Goal: Task Accomplishment & Management: Complete application form

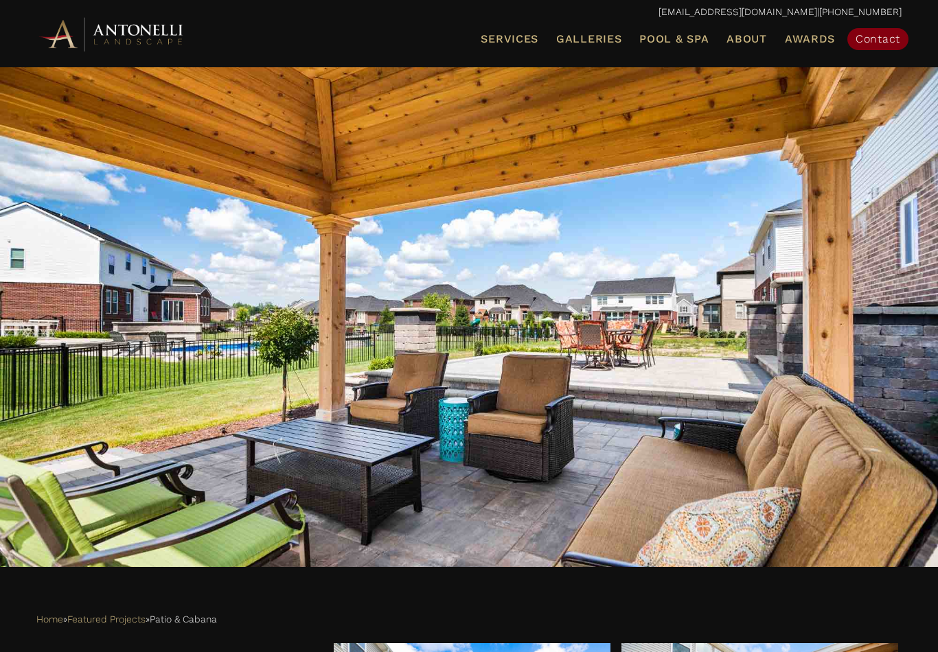
click at [872, 45] on link "Contact" at bounding box center [877, 39] width 61 height 22
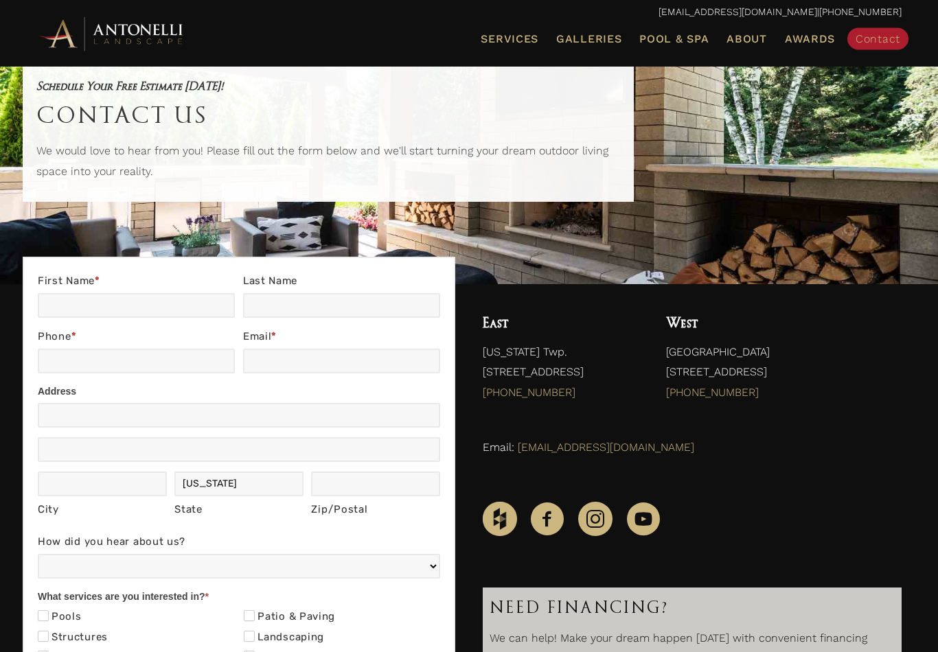
scroll to position [58, 0]
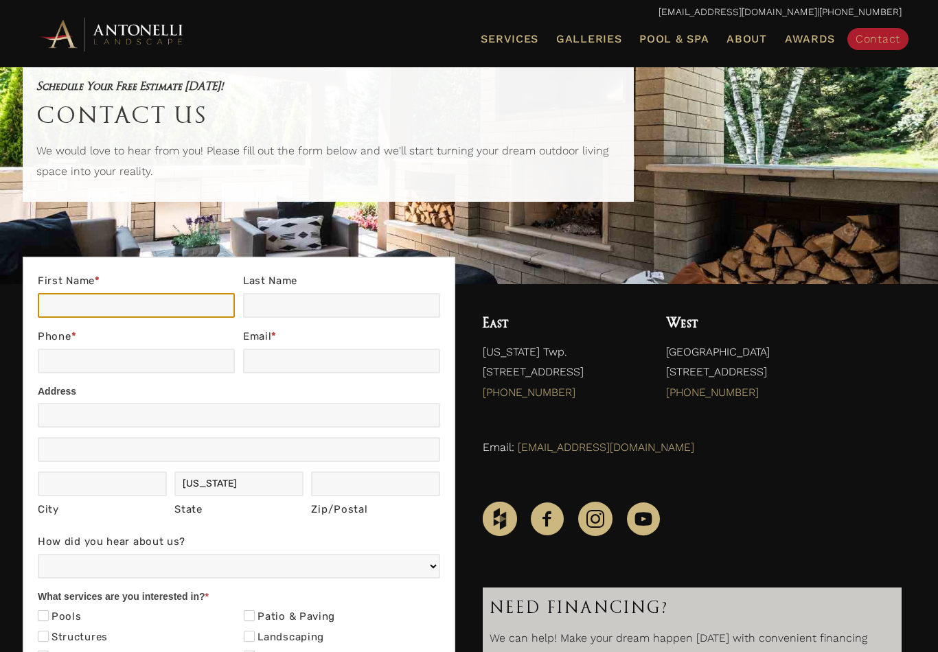
click at [146, 312] on input "First Name *" at bounding box center [136, 305] width 197 height 25
click at [148, 309] on input "First Name *" at bounding box center [136, 305] width 197 height 25
type input "[PERSON_NAME]"
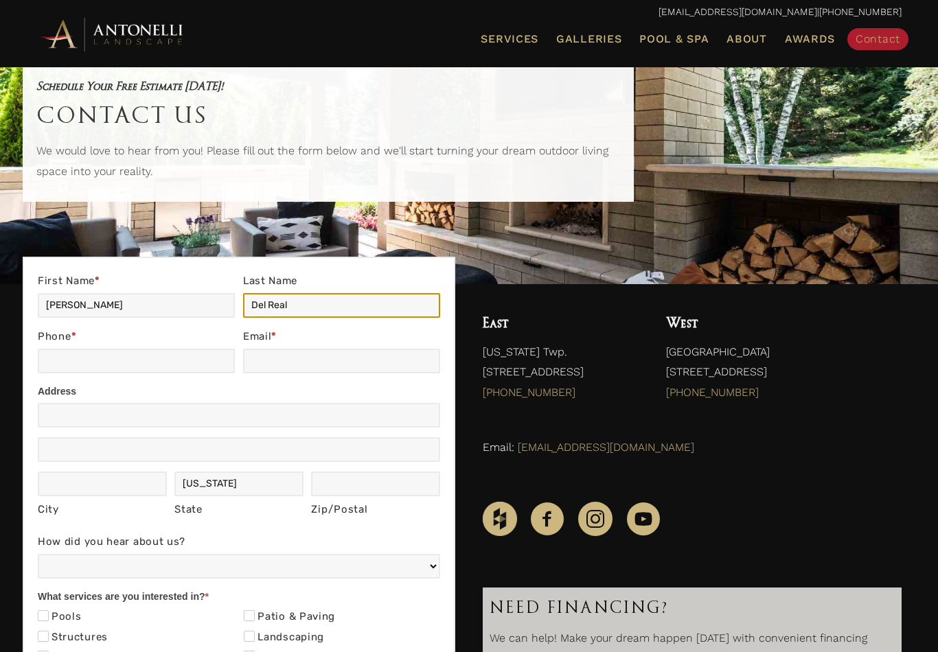
type input "Del Real"
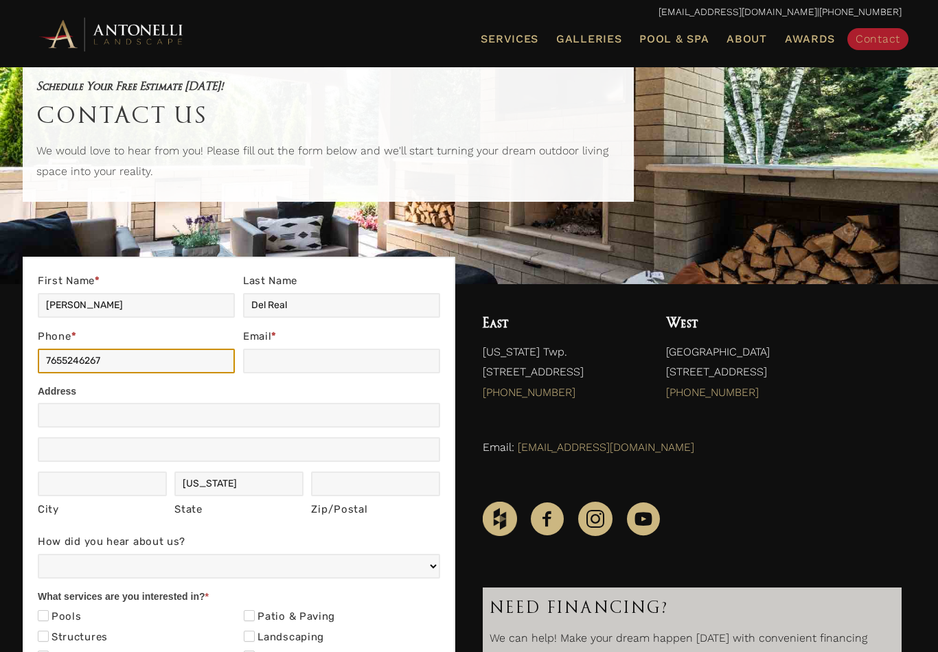
type input "7655246267"
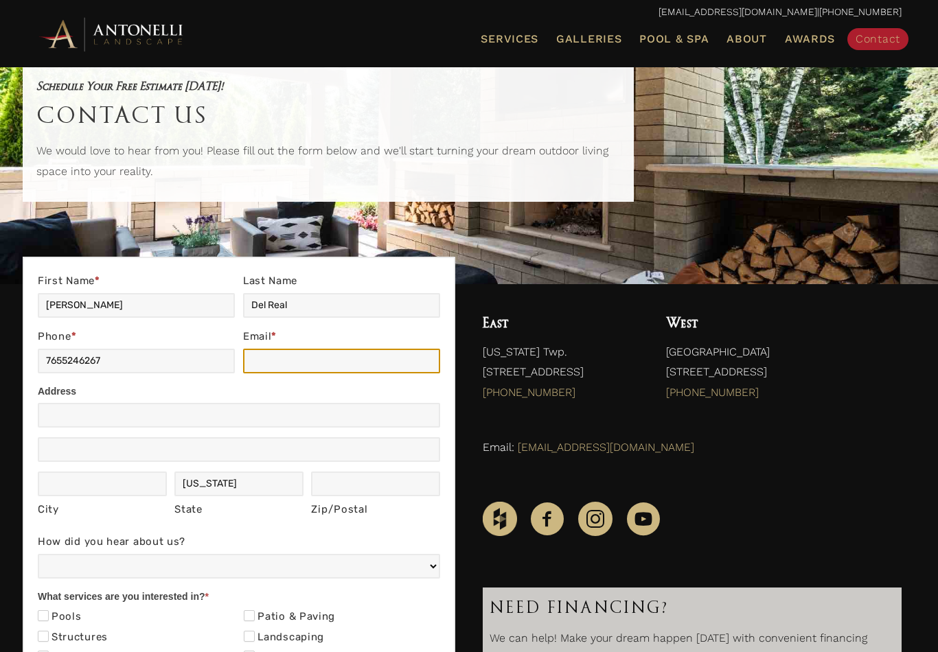
click at [255, 366] on input "Email *" at bounding box center [341, 361] width 197 height 25
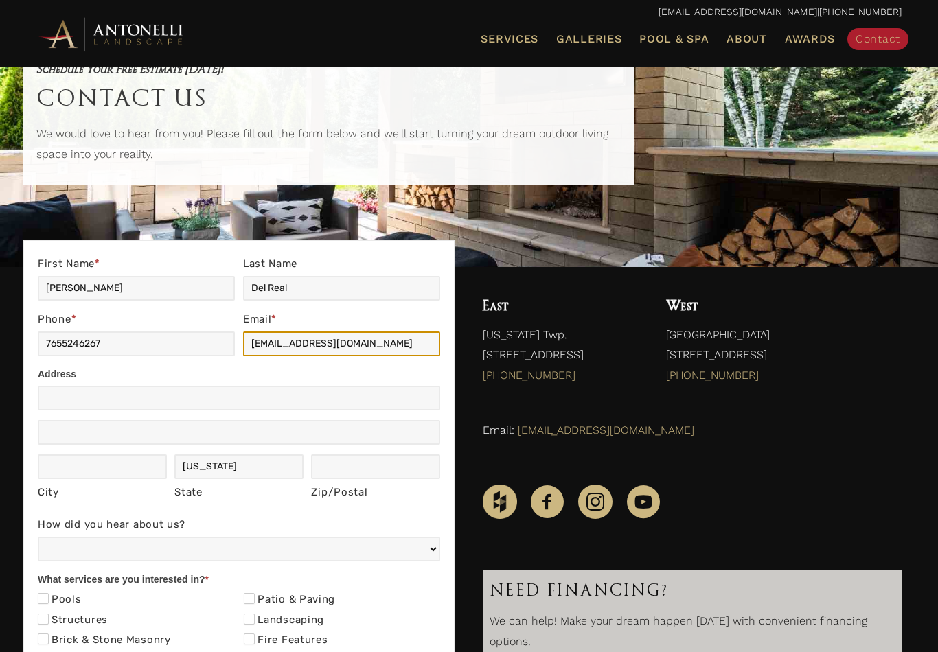
scroll to position [181, 0]
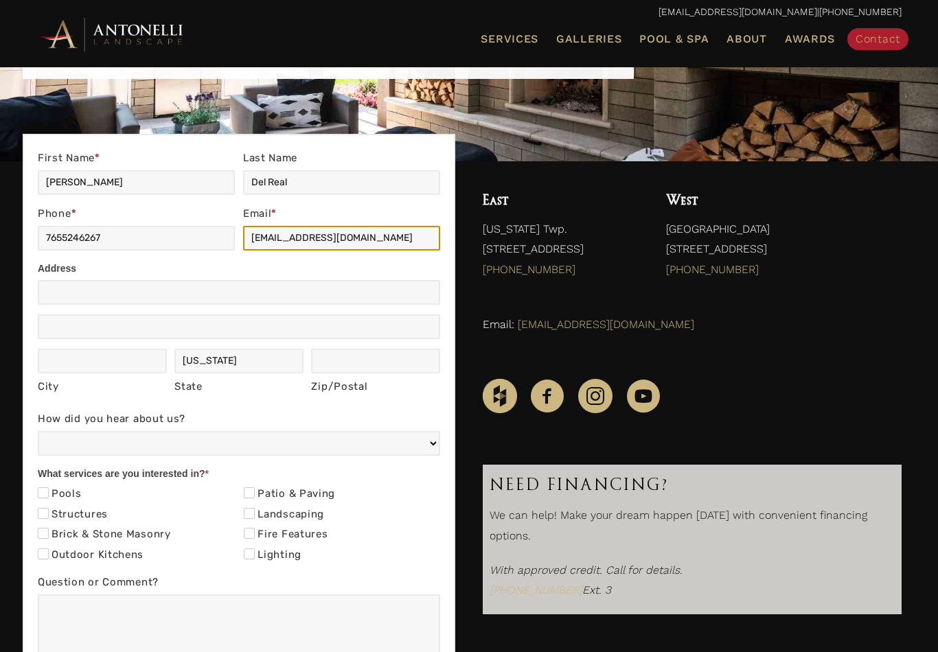
type input "[EMAIL_ADDRESS][DOMAIN_NAME]"
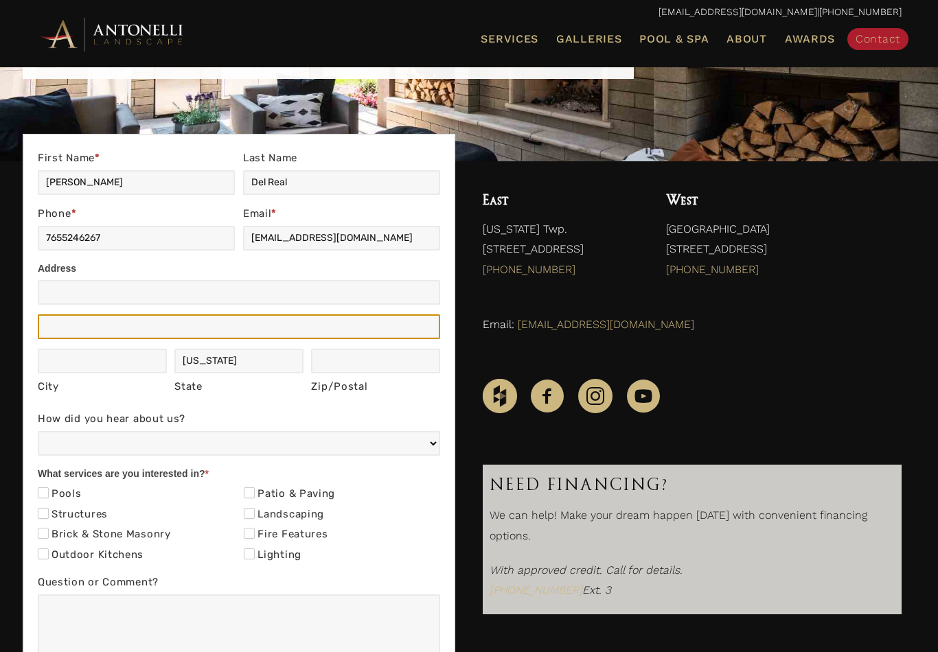
click at [148, 335] on input "Address" at bounding box center [239, 326] width 402 height 25
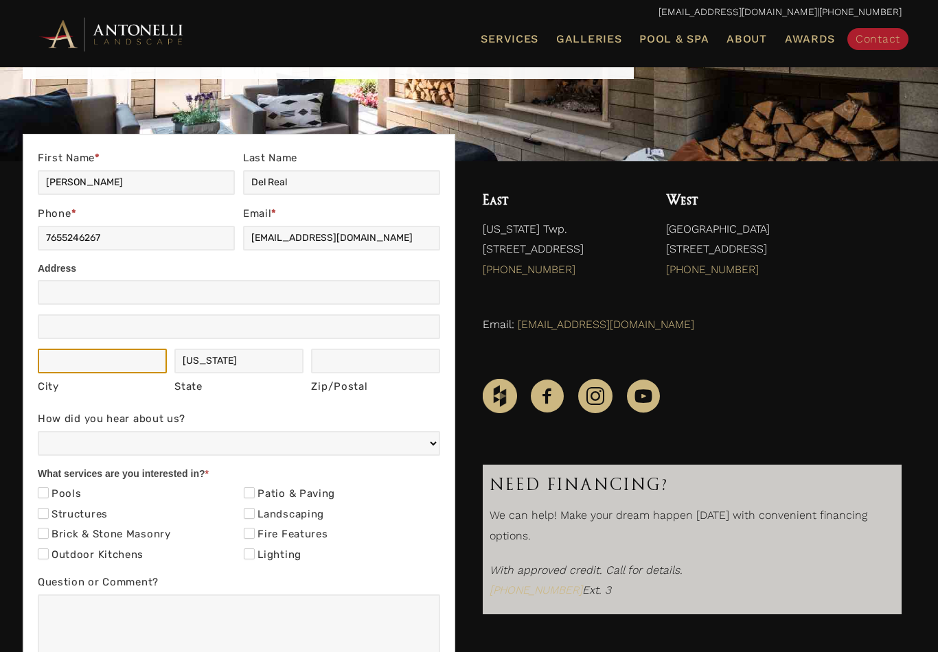
click at [130, 356] on input "City" at bounding box center [102, 361] width 129 height 25
click at [130, 358] on input "twp" at bounding box center [102, 361] width 129 height 25
click at [113, 363] on input "twp" at bounding box center [102, 361] width 129 height 25
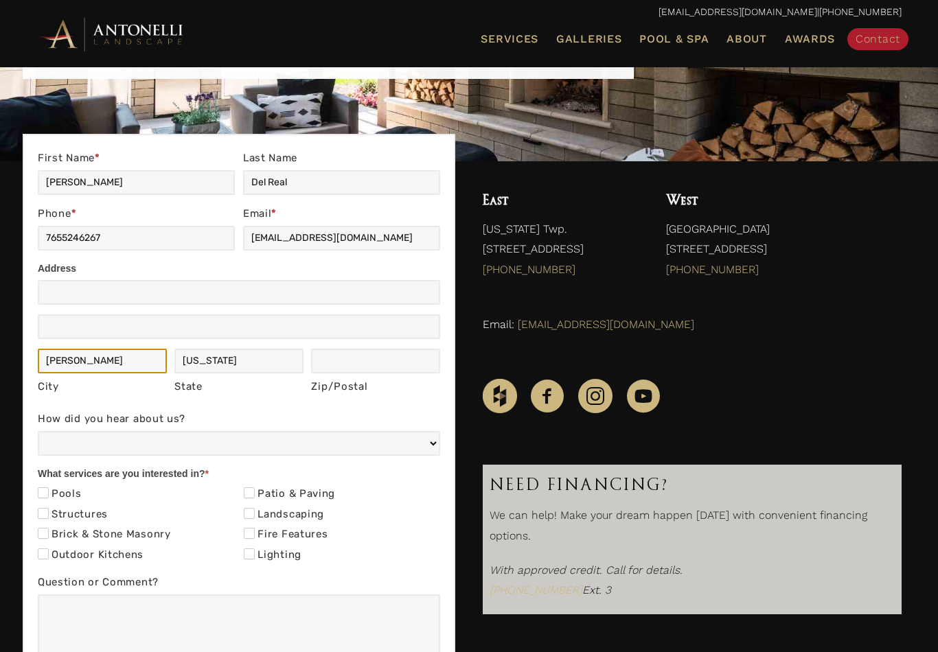
type input "[PERSON_NAME]"
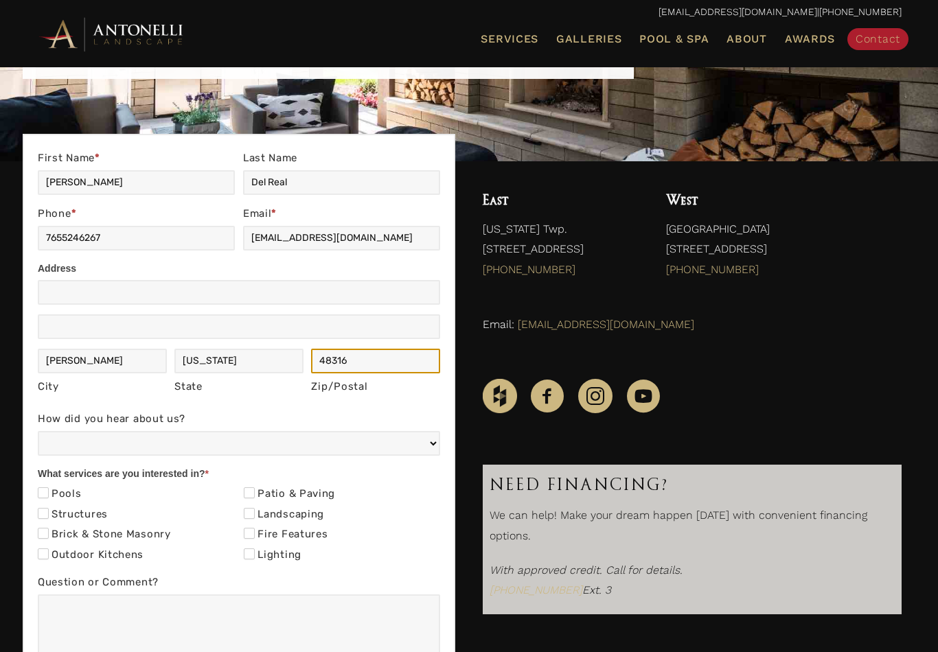
type input "48316"
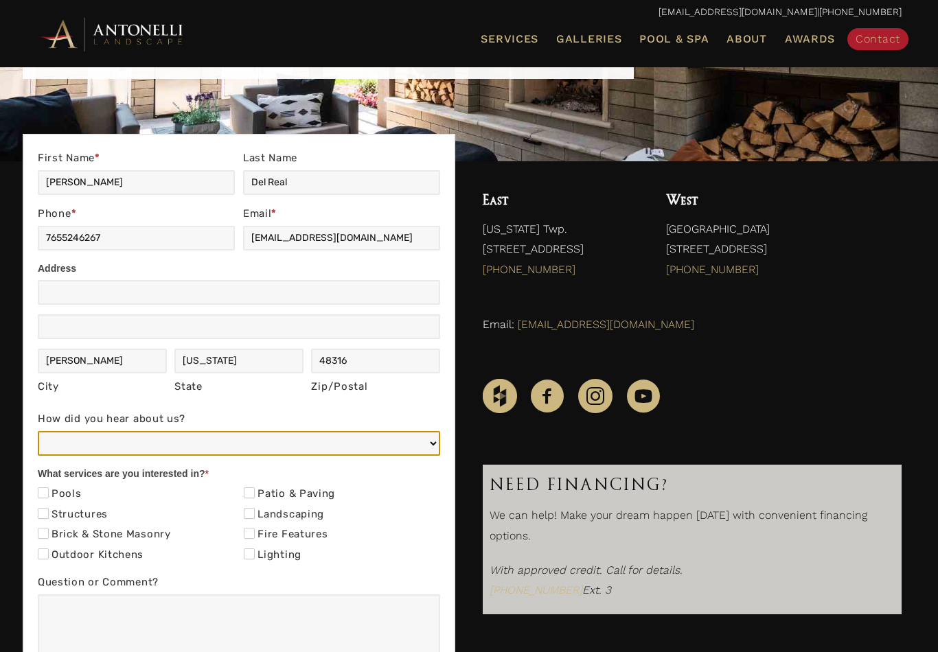
select select "Web/Google Search"
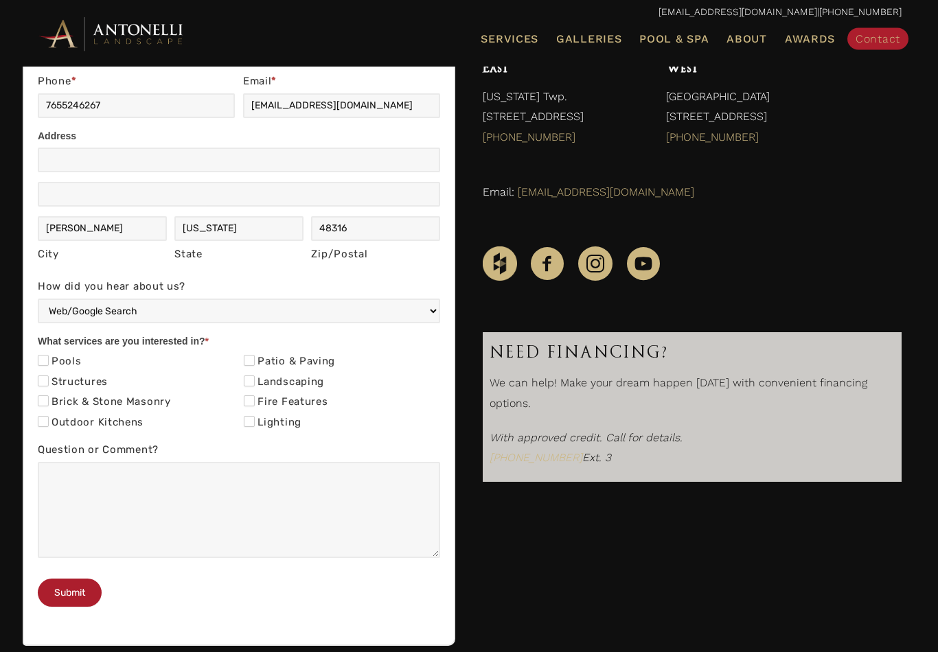
scroll to position [314, 0]
click at [248, 356] on input "Patio & Paving" at bounding box center [249, 360] width 11 height 11
checkbox input "true"
click at [43, 375] on input "Structures" at bounding box center [43, 380] width 11 height 11
checkbox input "true"
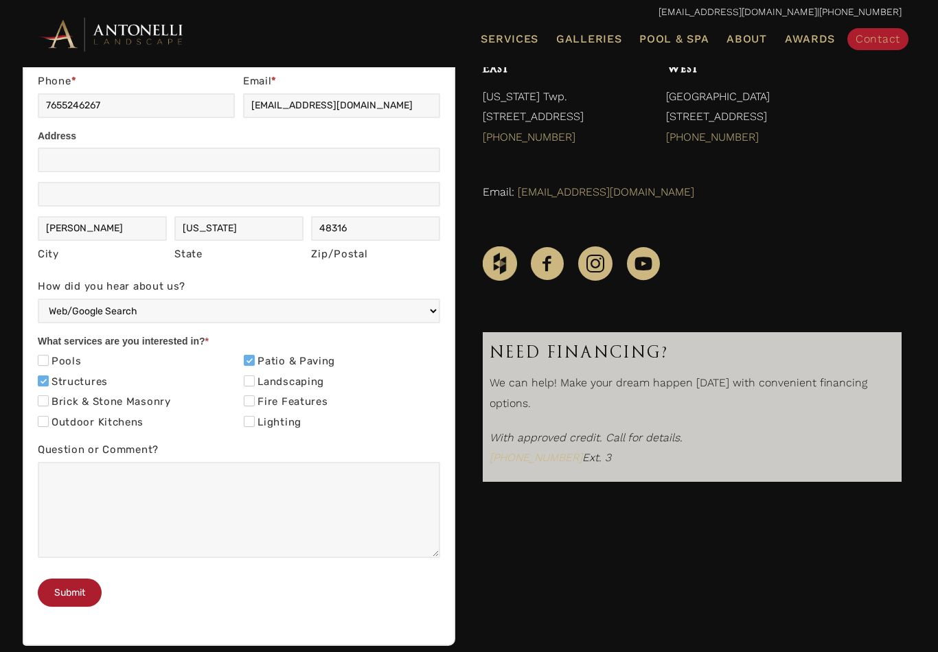
click at [47, 401] on input "Brick & Stone Masonry" at bounding box center [43, 400] width 11 height 11
checkbox input "true"
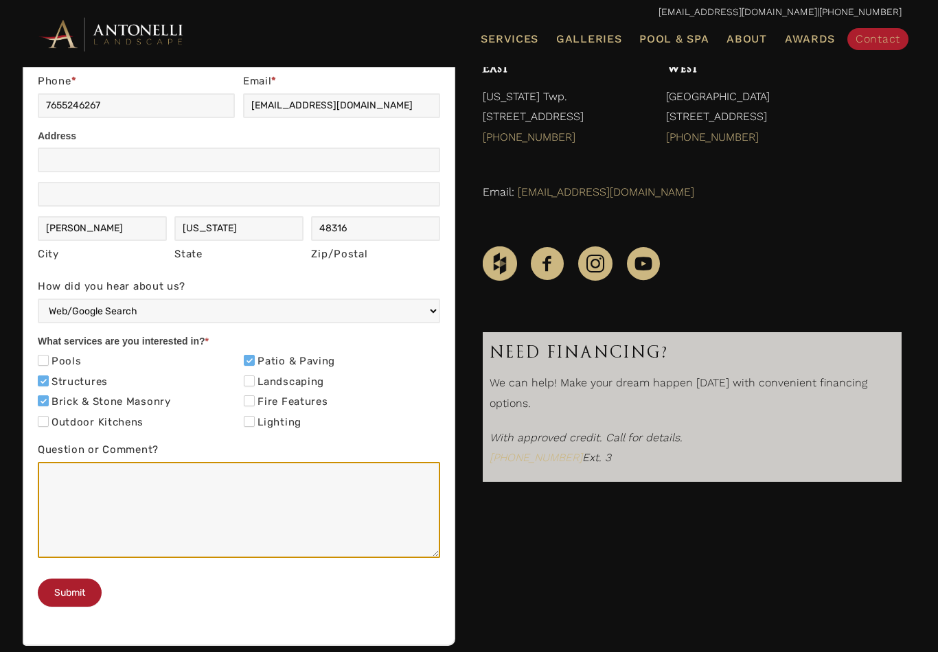
click at [208, 524] on textarea "Question or Comment?" at bounding box center [239, 510] width 402 height 96
paste textarea "Hello! I am looking to do a covered backyard porch at my home. I was very impre…"
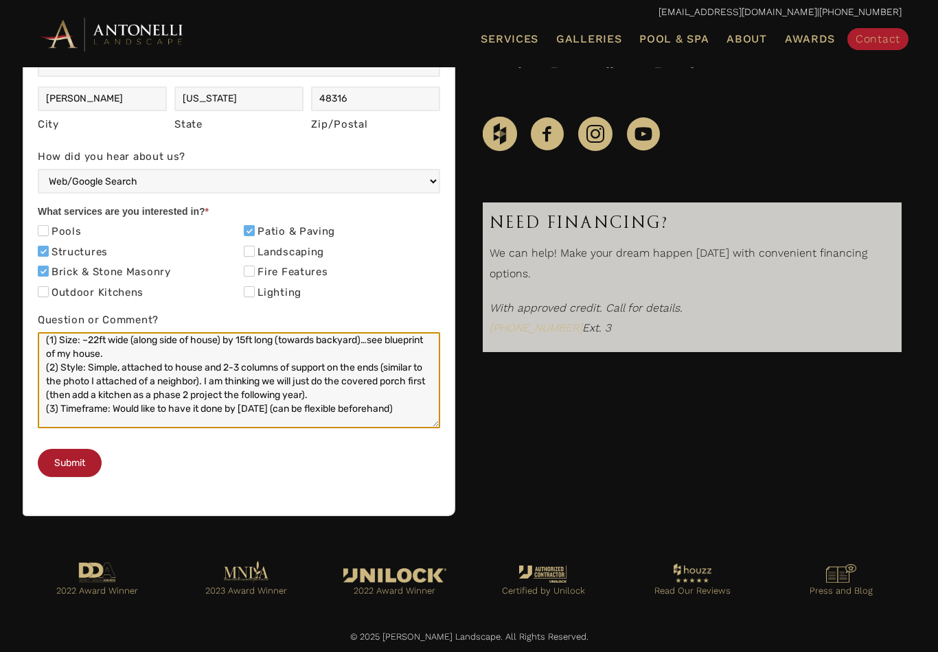
scroll to position [56, 0]
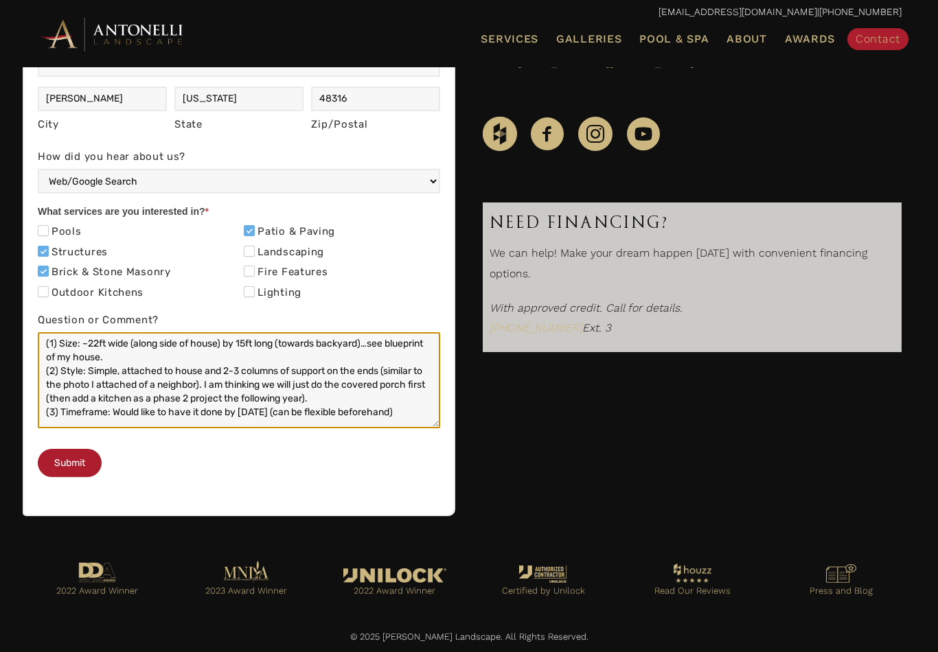
drag, startPoint x: 218, startPoint y: 363, endPoint x: 390, endPoint y: 350, distance: 172.8
click at [390, 350] on textarea "Hello! I am looking to do a covered backyard porch at my home. I was very impre…" at bounding box center [239, 380] width 402 height 96
click at [191, 334] on textarea "Hello! I am looking to do a covered backyard porch at my home. I was very impre…" at bounding box center [239, 380] width 402 height 96
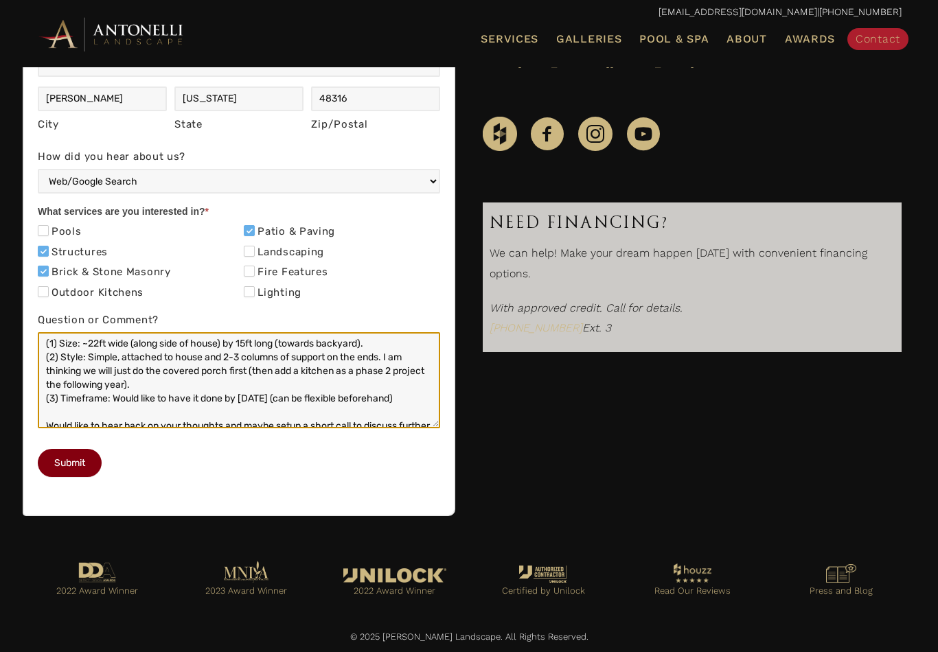
type textarea "Hello! I am looking to do a covered backyard porch at my home. I was very impre…"
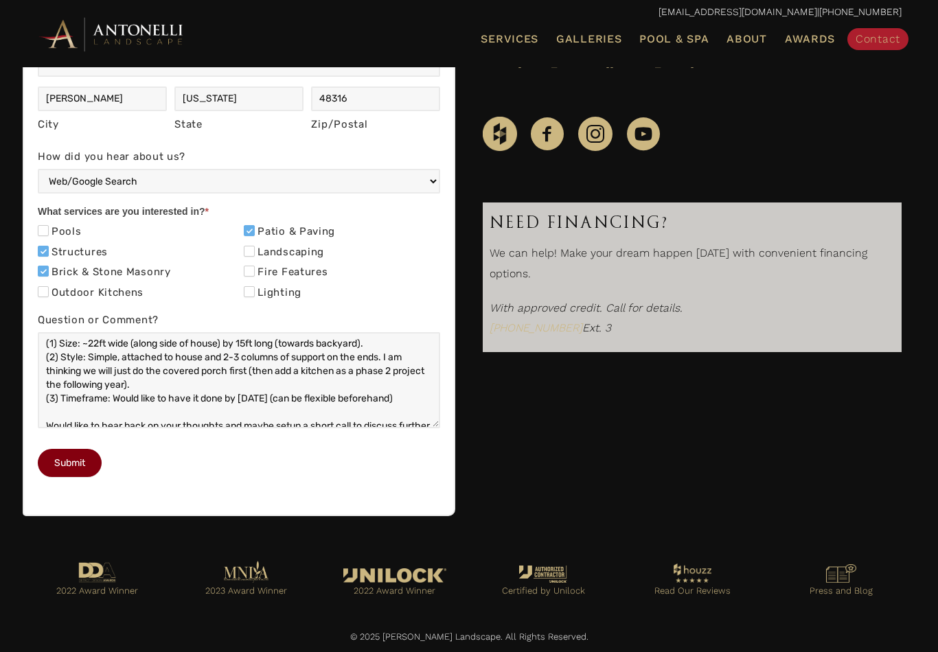
click at [88, 477] on button "Submit" at bounding box center [70, 463] width 64 height 28
